Goal: Task Accomplishment & Management: Use online tool/utility

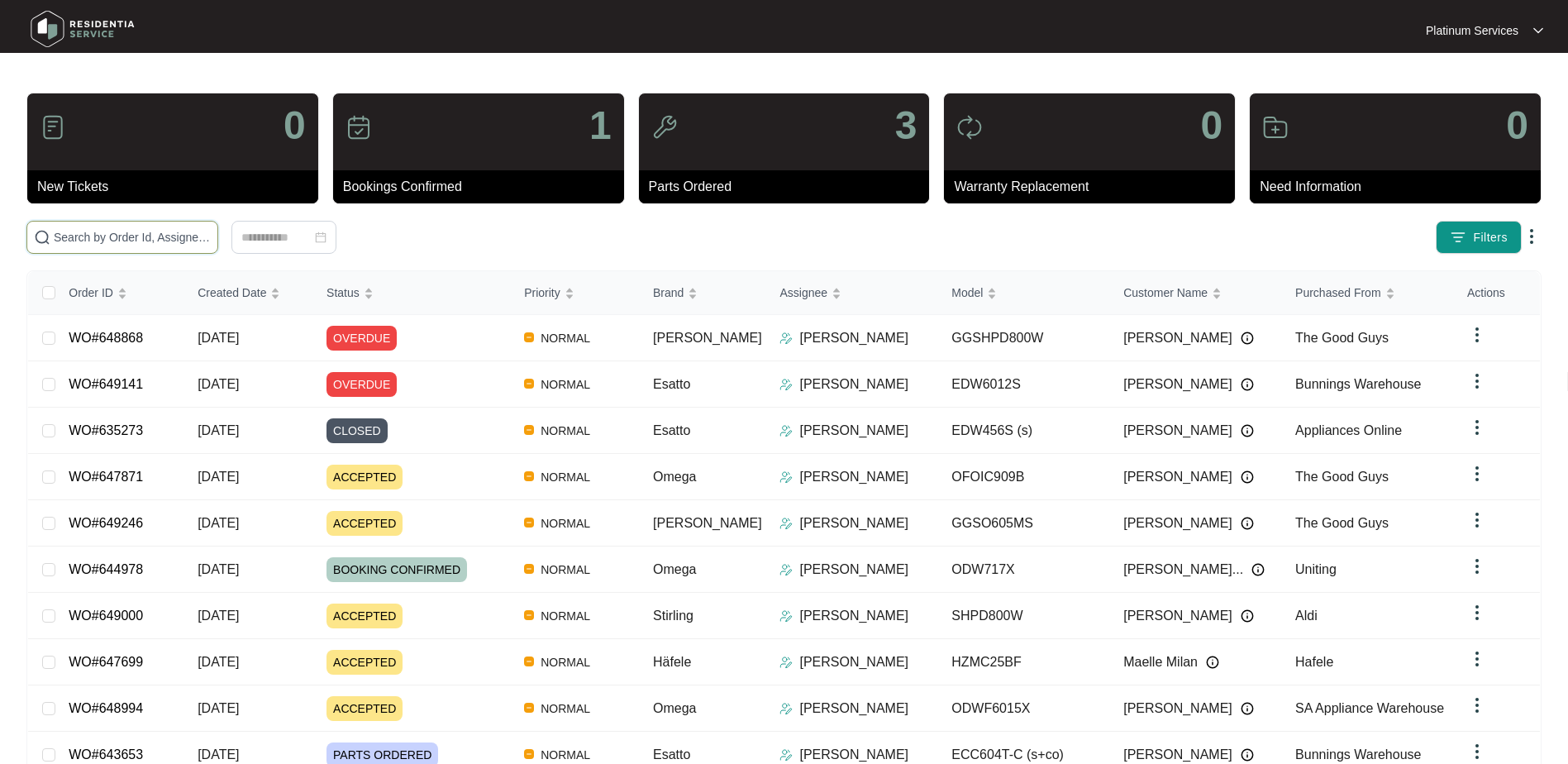
click at [166, 240] on input "text" at bounding box center [132, 238] width 157 height 18
paste input "648868"
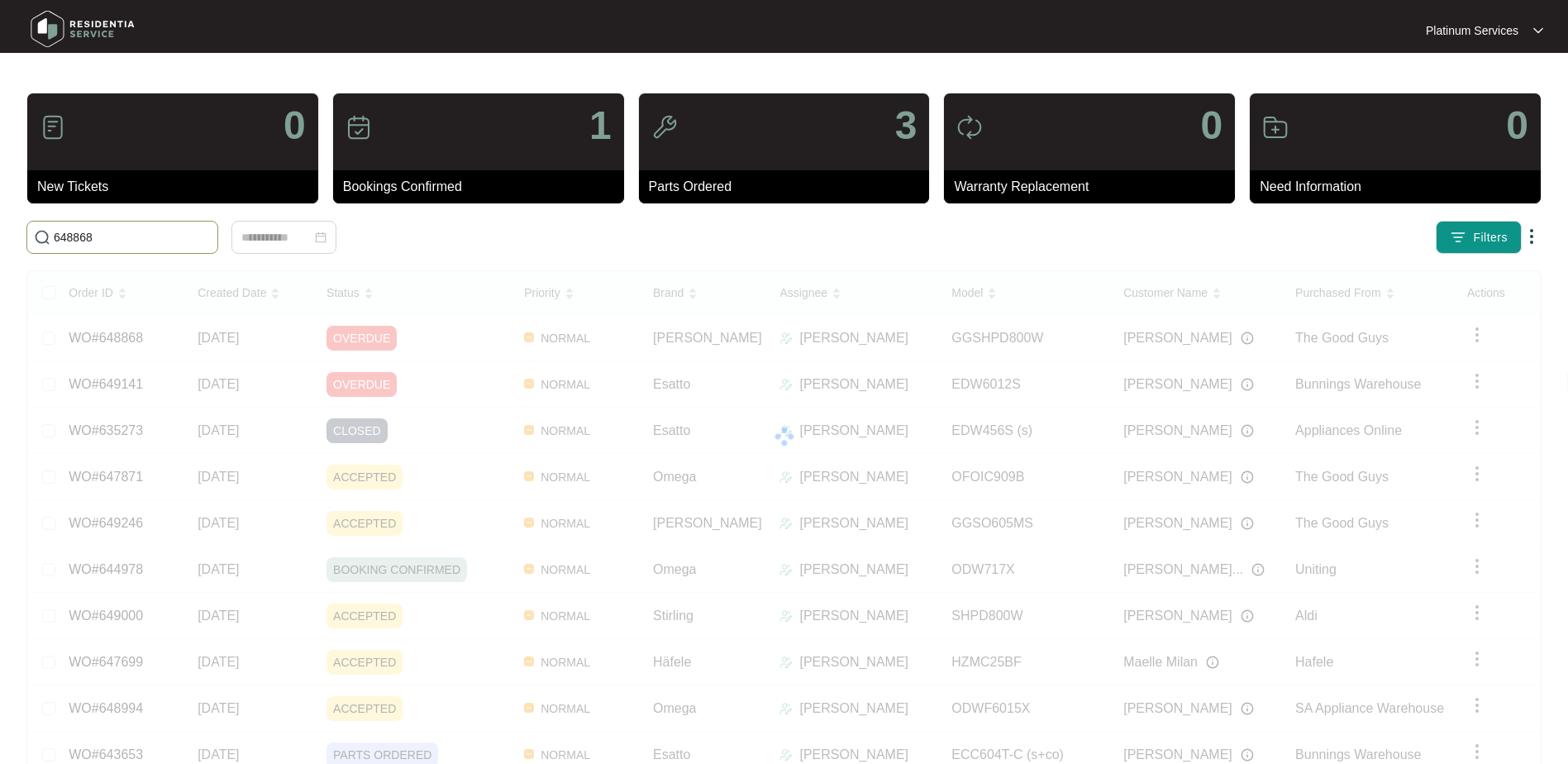
type input "648868"
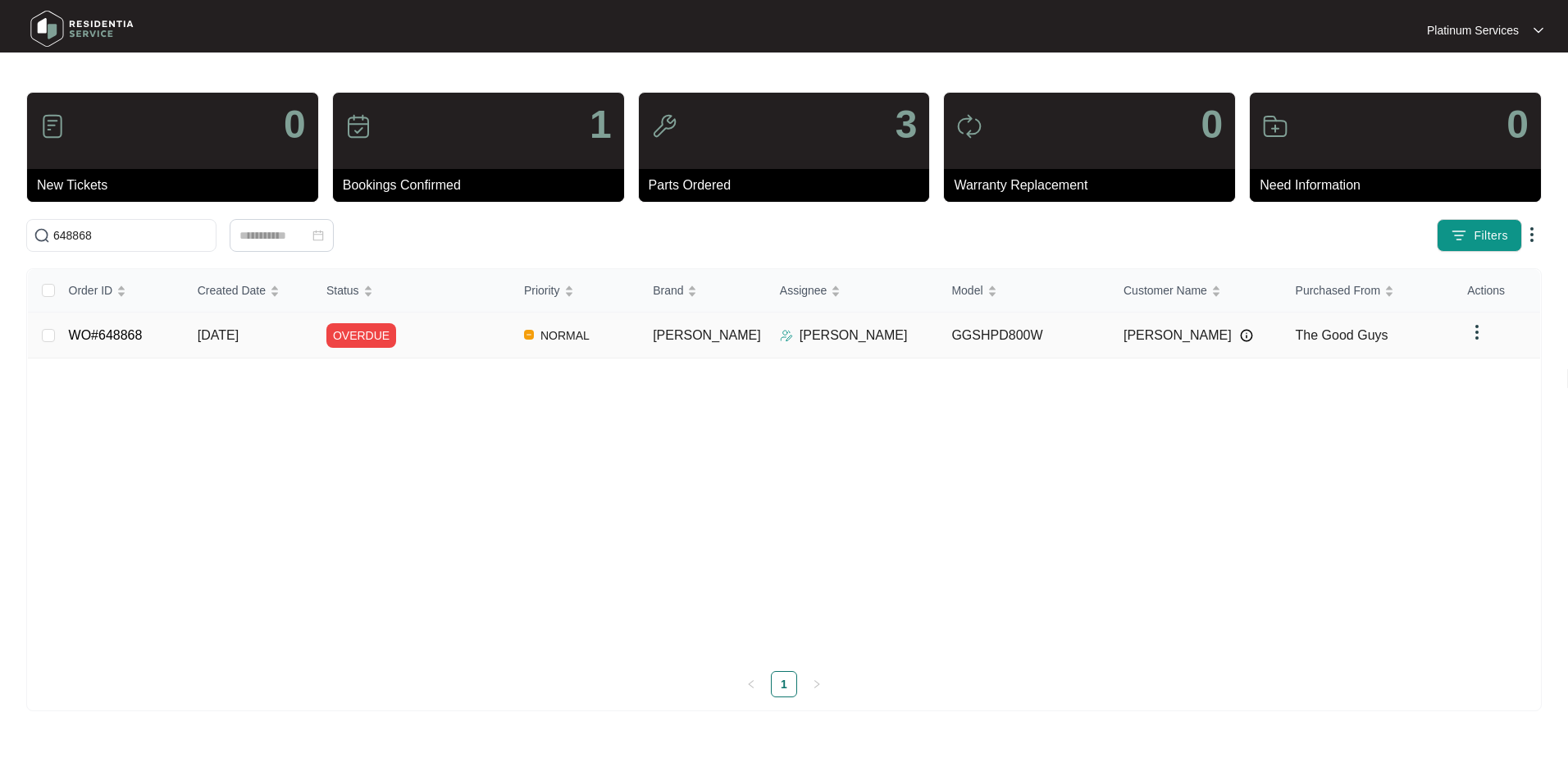
click at [129, 331] on link "WO#648868" at bounding box center [106, 335] width 74 height 14
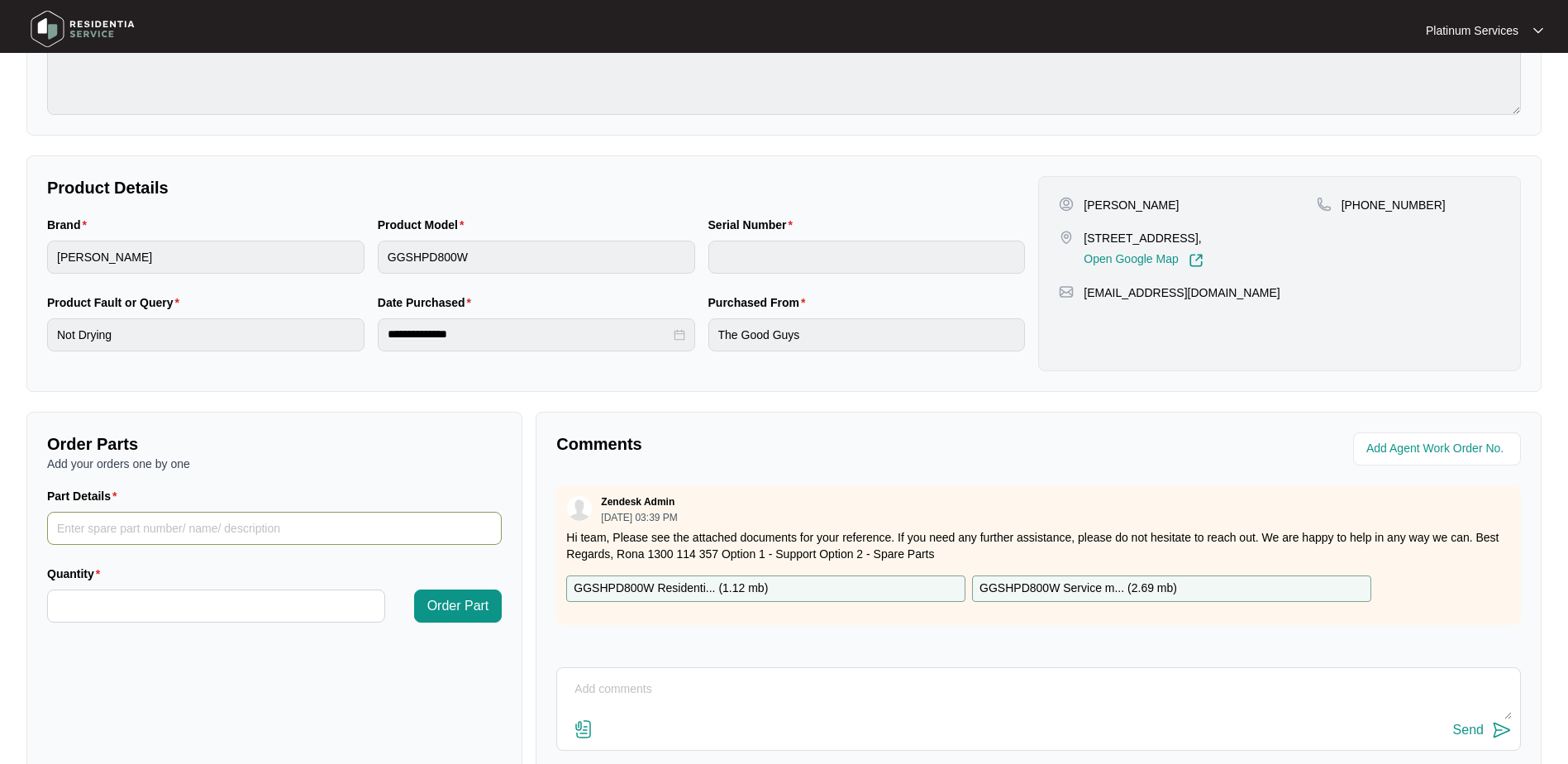
scroll to position [248, 0]
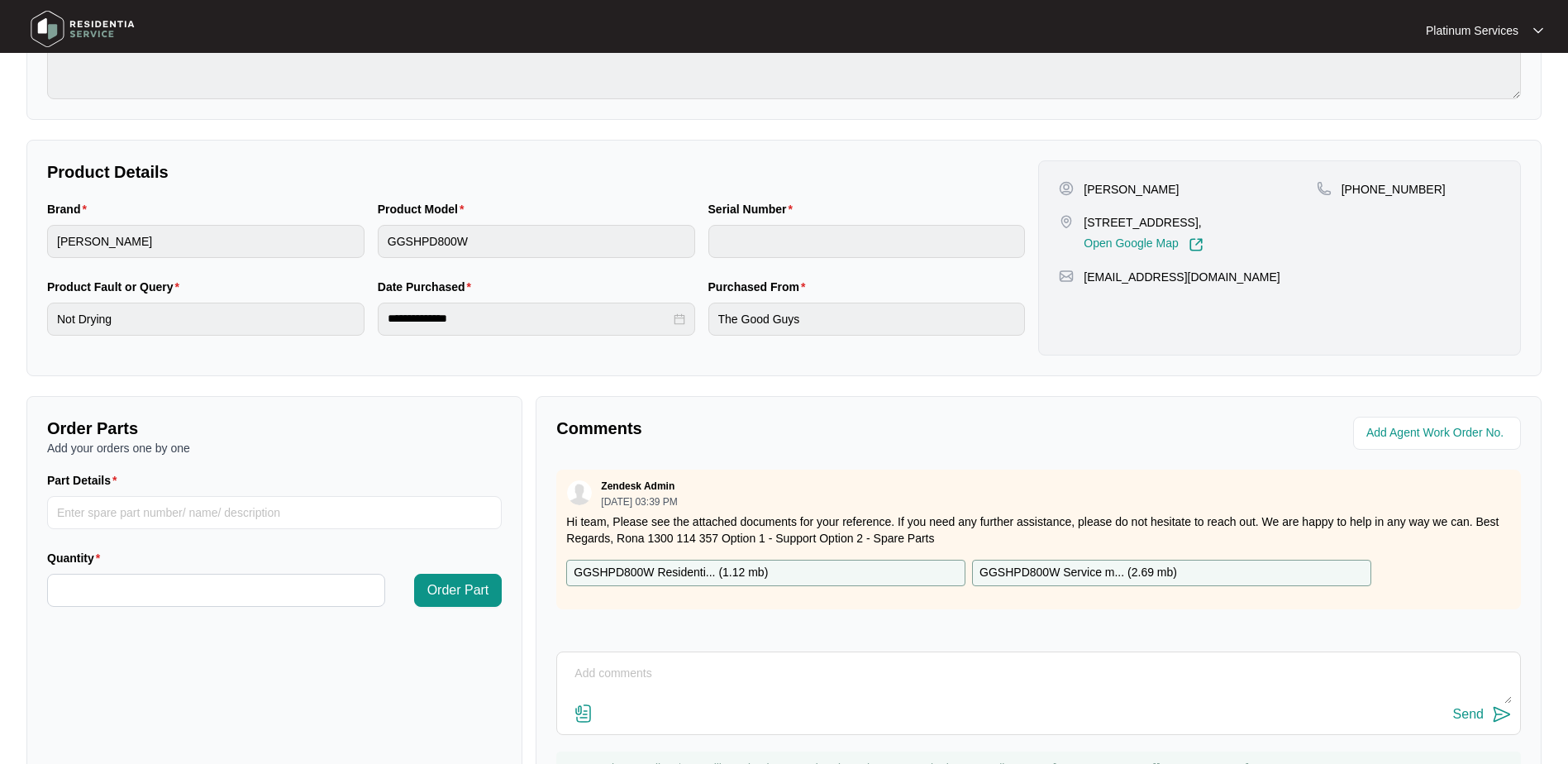
click at [662, 671] on textarea at bounding box center [1039, 682] width 946 height 43
paste textarea "Inspected dryer for 2 issues. 1)Water not collecting. Checked the condensation …"
type textarea "Inspected dryer for 2 issues. 1)Water not collecting. Checked the condensation …"
click at [1494, 718] on img at bounding box center [1502, 714] width 20 height 20
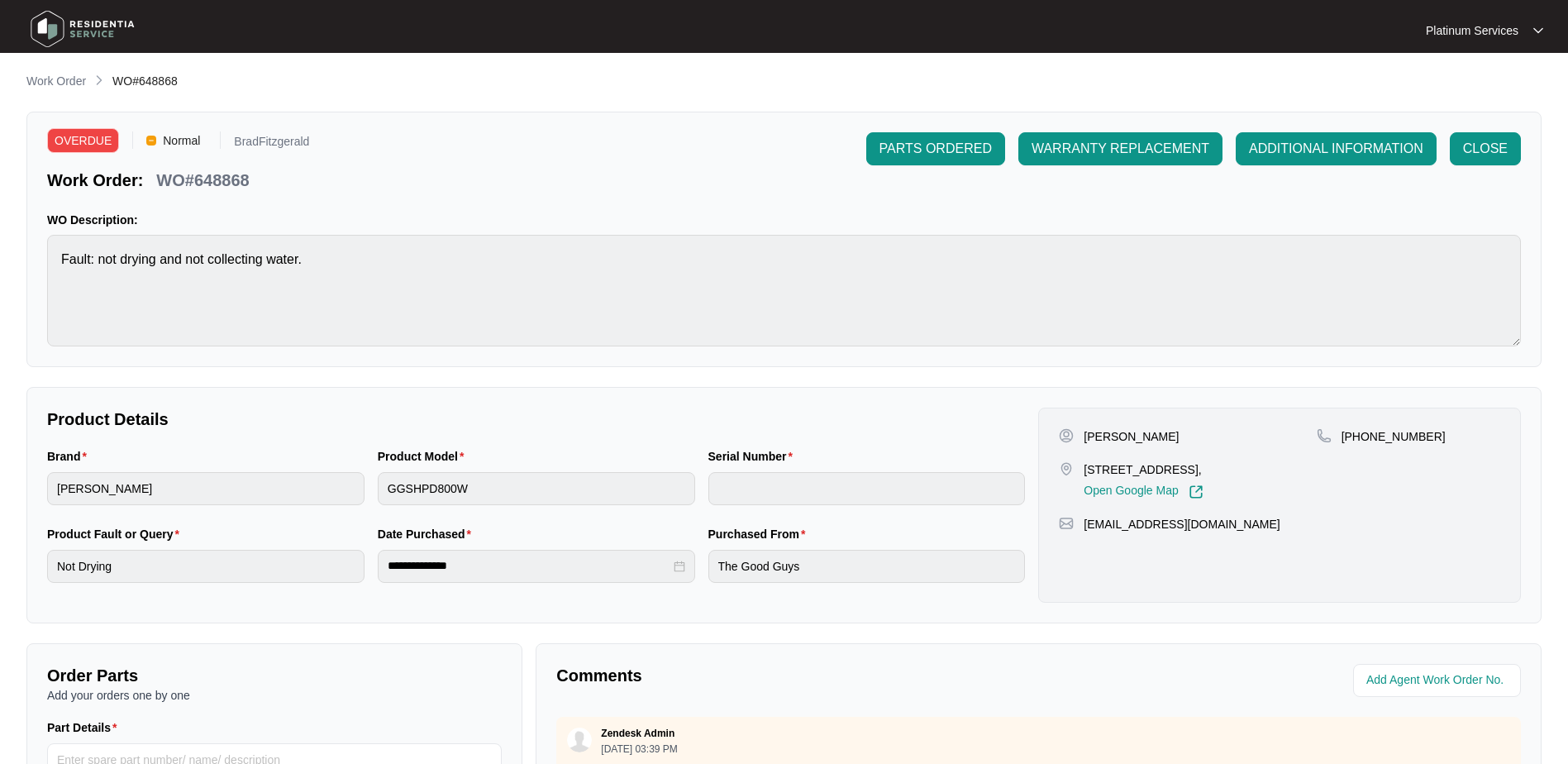
scroll to position [0, 0]
click at [1481, 152] on span "CLOSE" at bounding box center [1485, 150] width 45 height 20
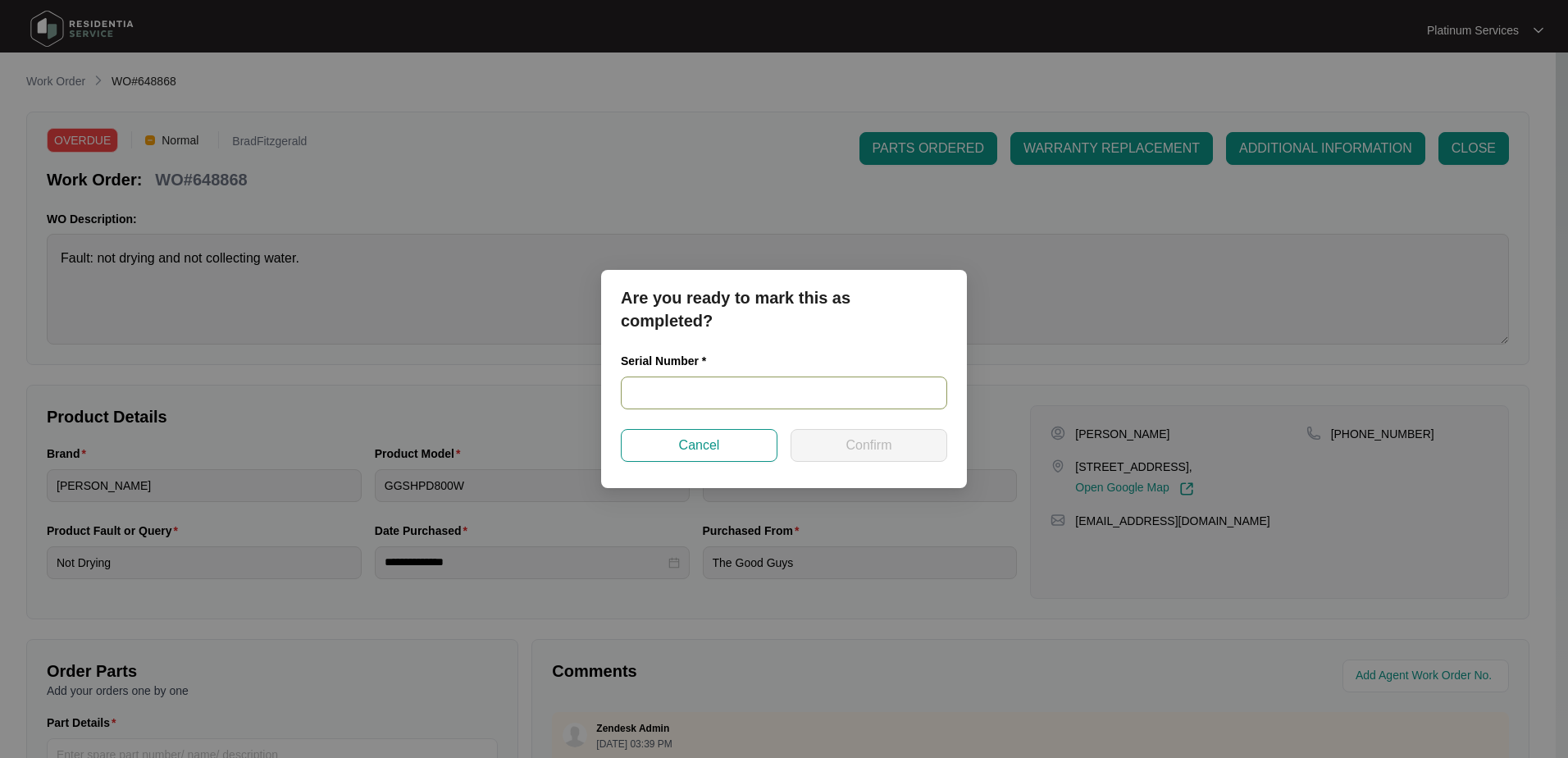
click at [644, 385] on input "text" at bounding box center [784, 393] width 327 height 33
drag, startPoint x: 823, startPoint y: 395, endPoint x: 614, endPoint y: 397, distance: 209.0
click at [614, 397] on div "Serial Number * 540P377940145145P00194" at bounding box center [784, 390] width 339 height 77
type input "540P377940145145P00194"
click at [891, 444] on span "Confirm" at bounding box center [868, 445] width 46 height 20
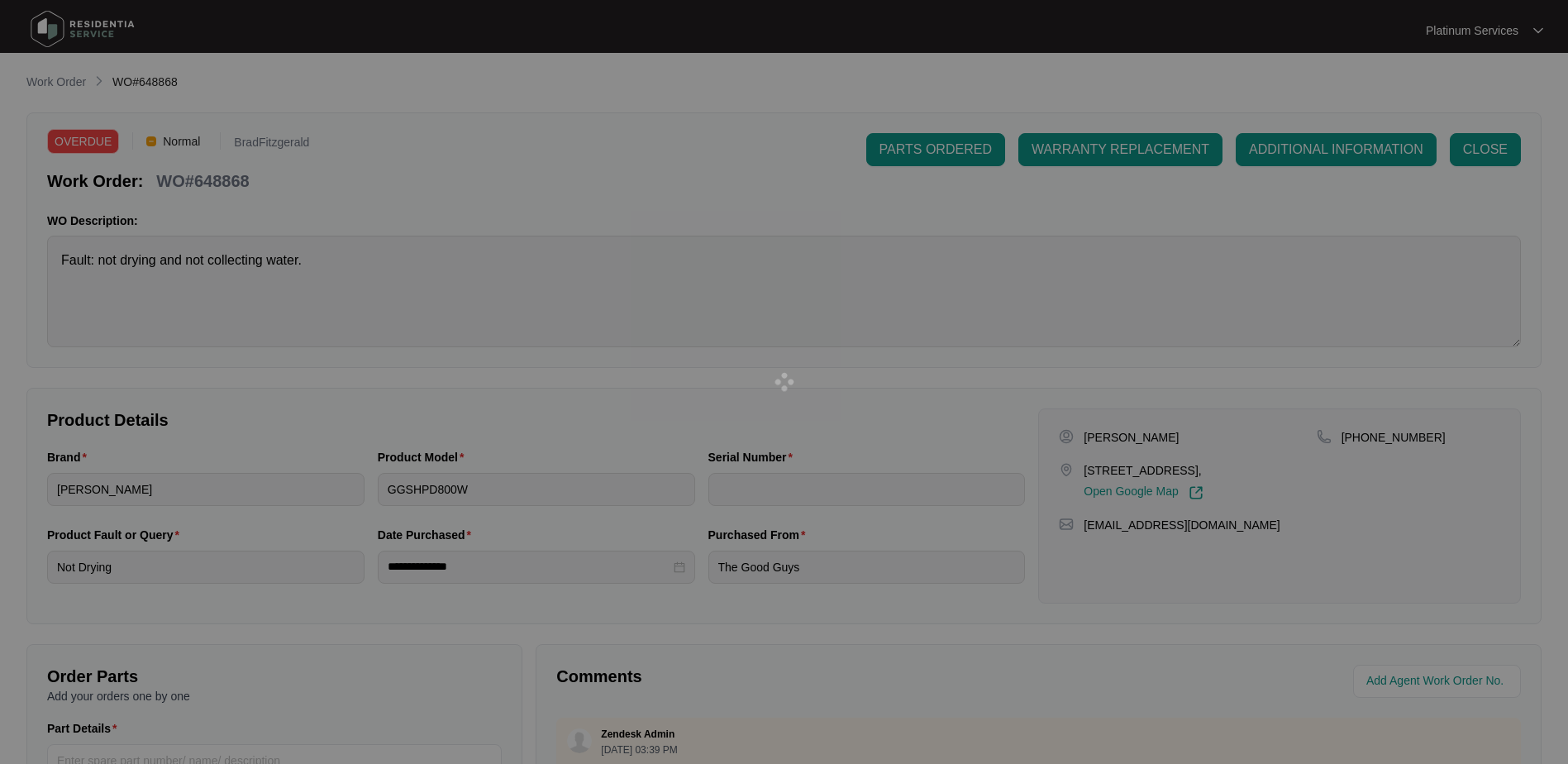
type input "540P377940145145P00194"
